Goal: Information Seeking & Learning: Learn about a topic

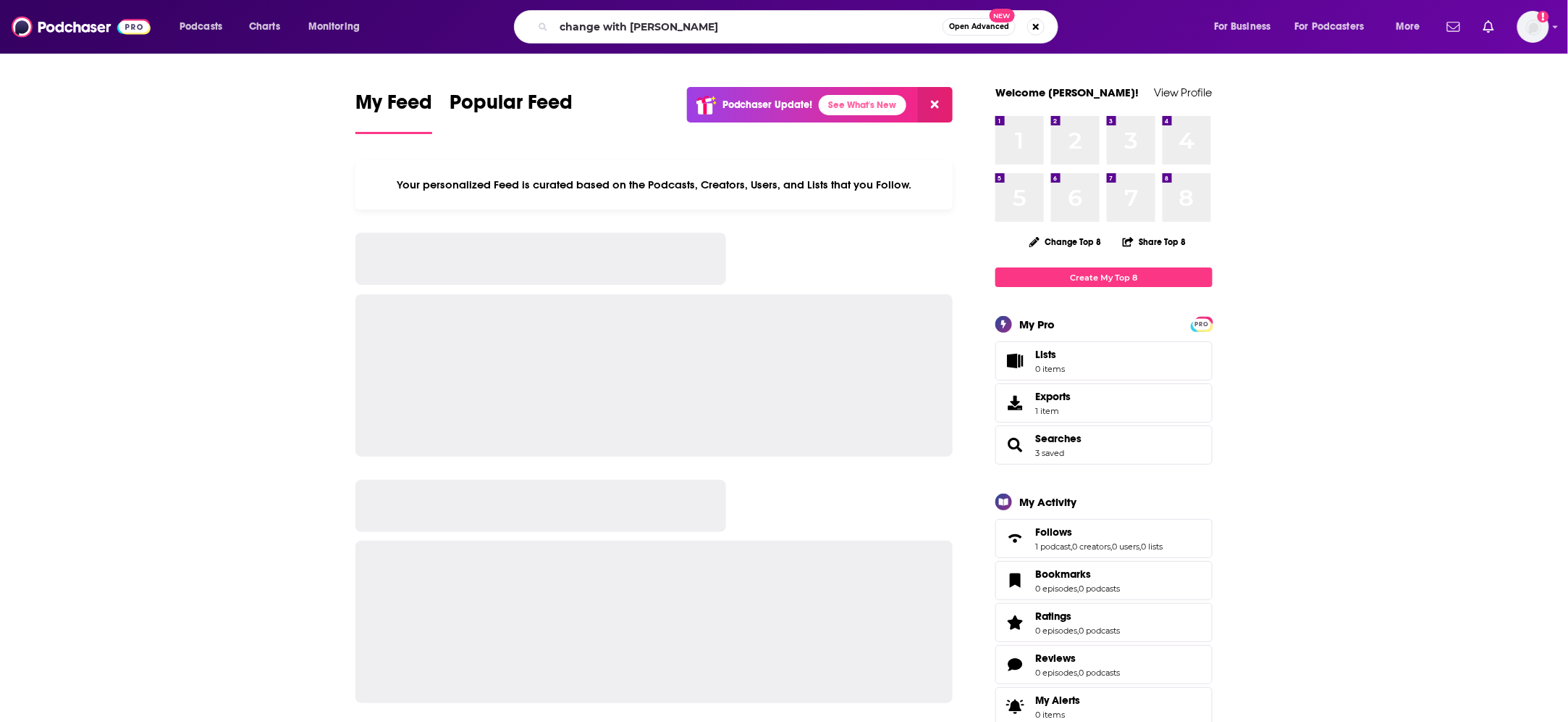
type input "change with [PERSON_NAME]"
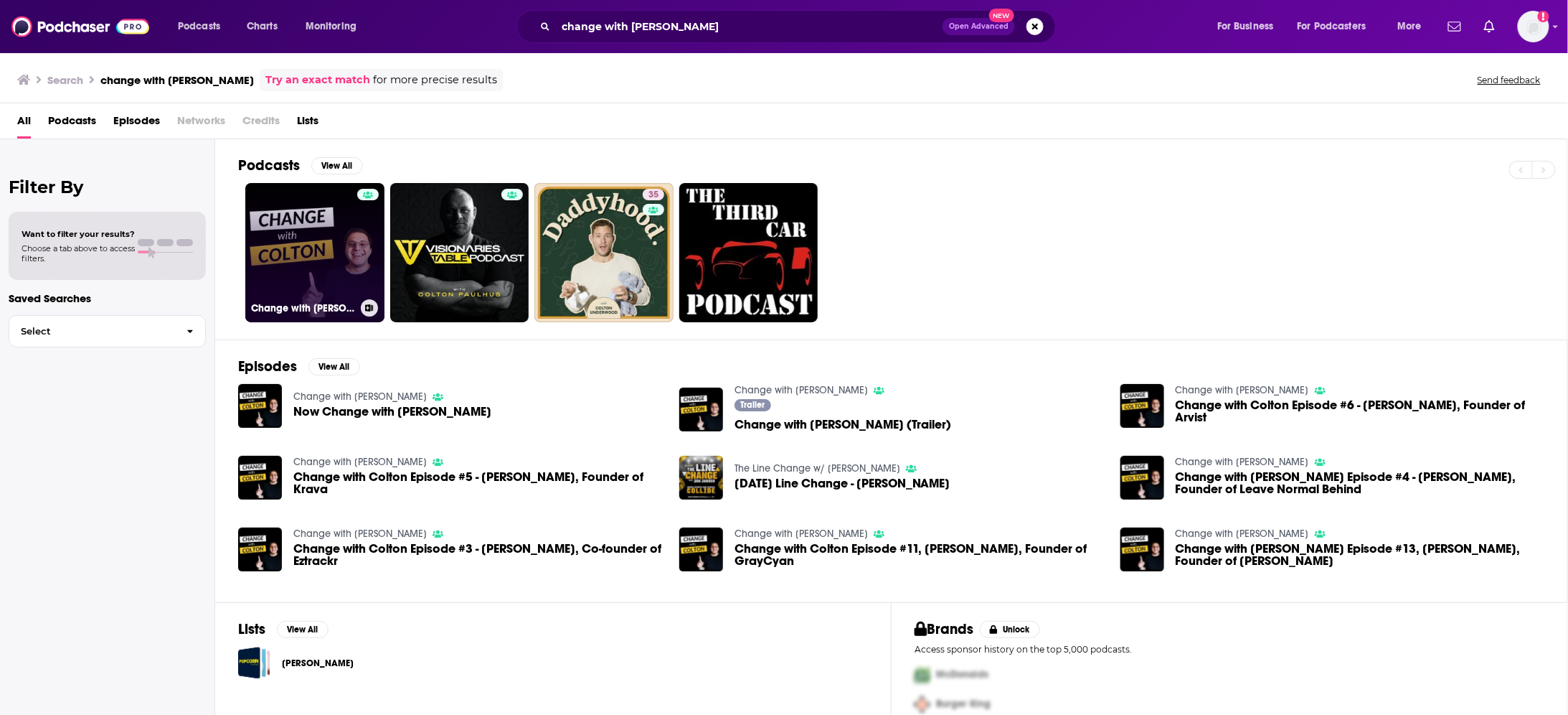
click at [289, 252] on link "Change with [PERSON_NAME]" at bounding box center [315, 253] width 139 height 139
